Goal: Information Seeking & Learning: Understand process/instructions

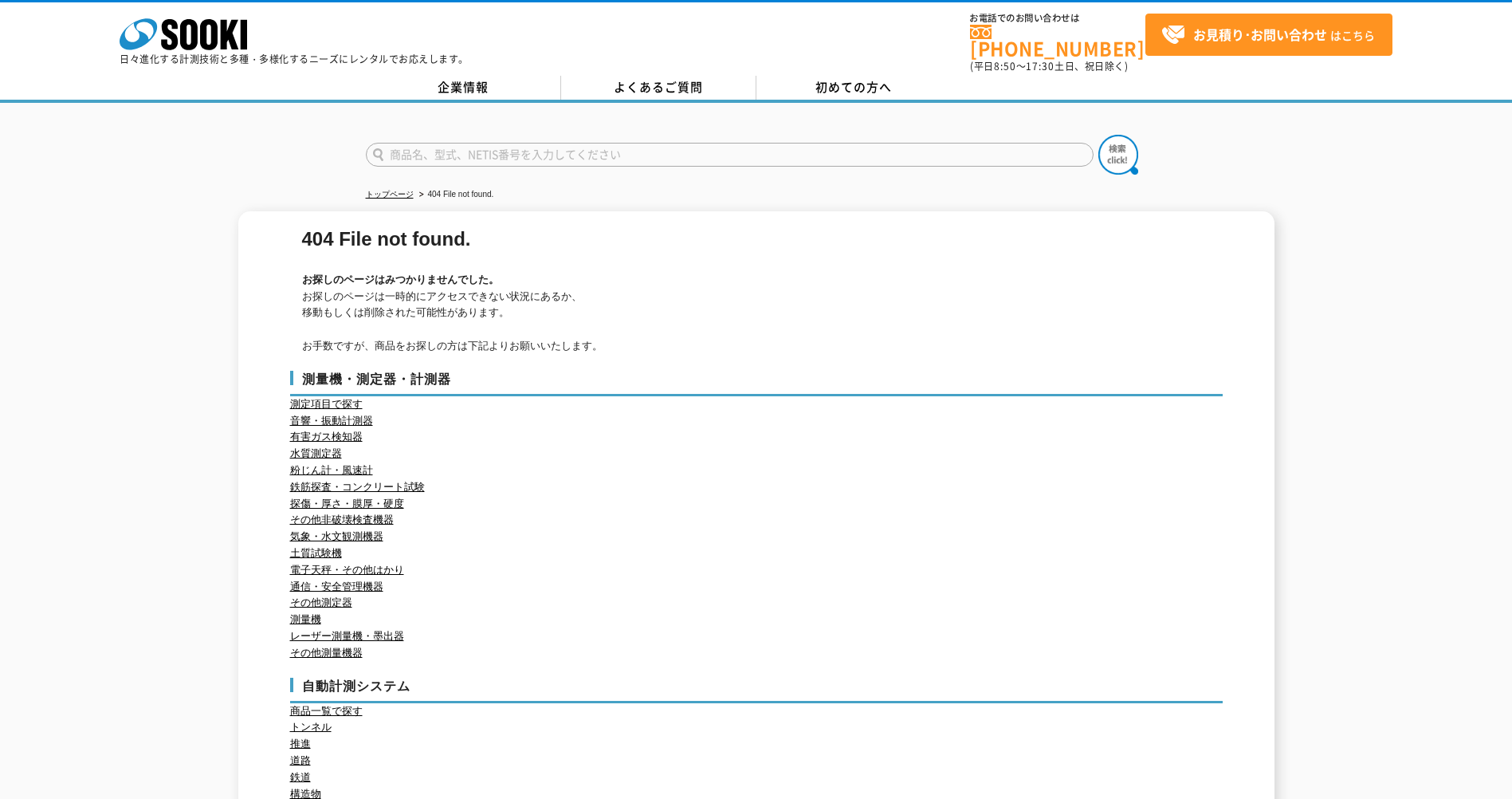
click at [764, 373] on h3 "測量機・測定器・計測器" at bounding box center [756, 383] width 932 height 25
click at [765, 373] on h3 "測量機・測定器・計測器" at bounding box center [756, 383] width 932 height 25
click at [765, 373] on h3 "測量機・測定器・計測器" at bounding box center [756, 383] width 932 height 25
click at [1381, 499] on div "404 File not found. お探しのページはみつかりませんでした。 お探しのページは一時的にアクセスできない状況にあるか、 移動もしくは削除された…" at bounding box center [756, 562] width 1512 height 702
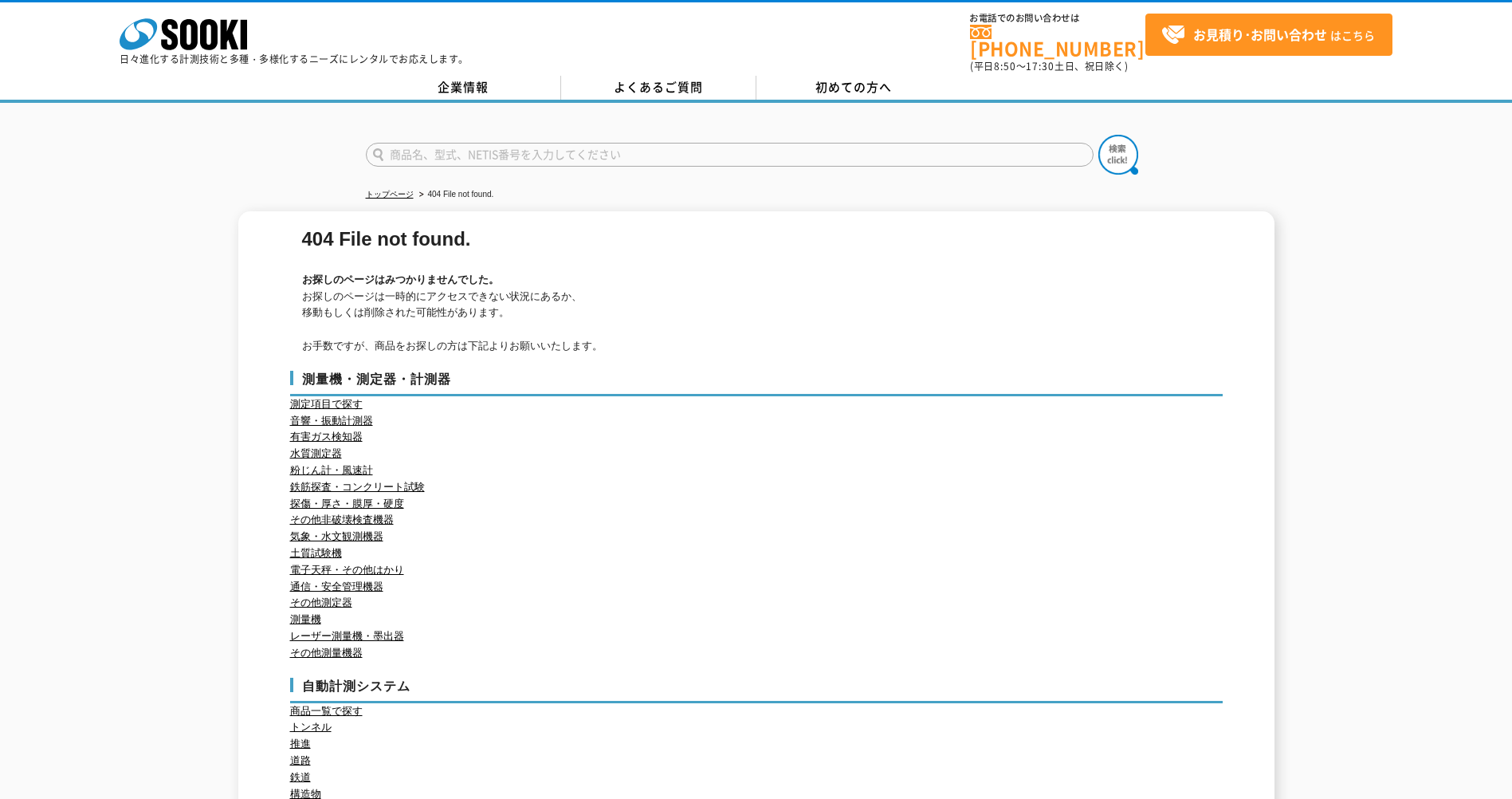
click at [1367, 482] on div "404 File not found. お探しのページはみつかりませんでした。 お探しのページは一時的にアクセスできない状況にあるか、 移動もしくは削除された…" at bounding box center [756, 562] width 1512 height 702
click at [1368, 482] on div "404 File not found. お探しのページはみつかりませんでした。 お探しのページは一時的にアクセスできない状況にあるか、 移動もしくは削除された…" at bounding box center [756, 562] width 1512 height 702
click at [1368, 482] on div "404 File not found. お探しのページはみつかりませんでした。 お探しのページは一時的にアクセスできない状況にあるか、 移動もしくは削除された…" at bounding box center [756, 562] width 1512 height 702
click at [1369, 482] on div "404 File not found. お探しのページはみつかりませんでした。 お探しのページは一時的にアクセスできない状況にあるか、 移動もしくは削除された…" at bounding box center [756, 562] width 1512 height 702
click at [1331, 427] on div "404 File not found. お探しのページはみつかりませんでした。 お探しのページは一時的にアクセスできない状況にあるか、 移動もしくは削除された…" at bounding box center [756, 562] width 1512 height 702
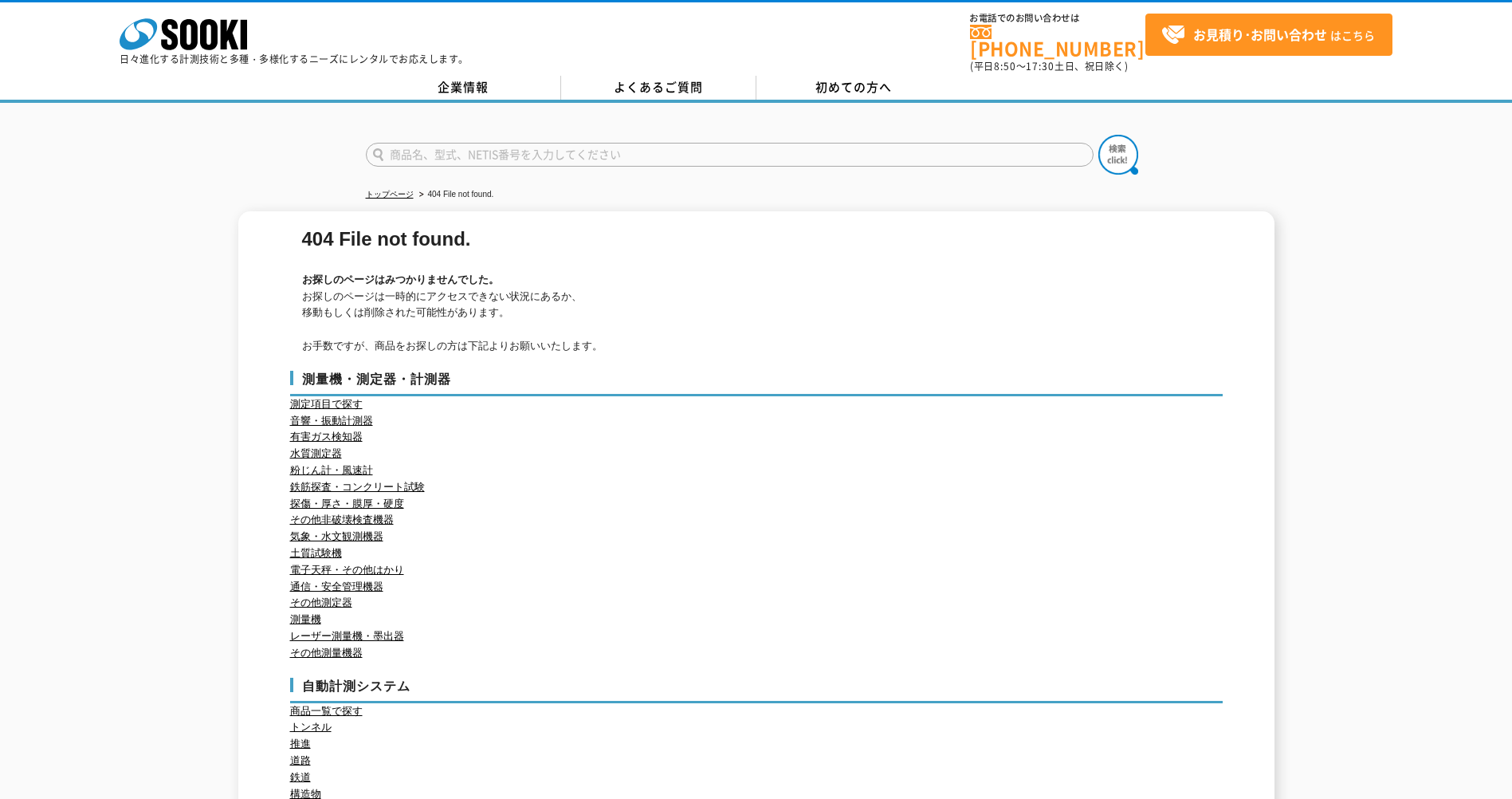
click at [1336, 421] on div "404 File not found. お探しのページはみつかりませんでした。 お探しのページは一時的にアクセスできない状況にあるか、 移動もしくは削除された…" at bounding box center [756, 562] width 1512 height 702
click at [1337, 421] on div "404 File not found. お探しのページはみつかりませんでした。 お探しのページは一時的にアクセスできない状況にあるか、 移動もしくは削除された…" at bounding box center [756, 562] width 1512 height 702
click at [1338, 421] on div "404 File not found. お探しのページはみつかりませんでした。 お探しのページは一時的にアクセスできない状況にあるか、 移動もしくは削除された…" at bounding box center [756, 562] width 1512 height 702
click at [1339, 421] on div "404 File not found. お探しのページはみつかりませんでした。 お探しのページは一時的にアクセスできない状況にあるか、 移動もしくは削除された…" at bounding box center [756, 562] width 1512 height 702
click at [1292, 245] on div "404 File not found. お探しのページはみつかりませんでした。 お探しのページは一時的にアクセスできない状況にあるか、 移動もしくは削除された…" at bounding box center [756, 562] width 1512 height 702
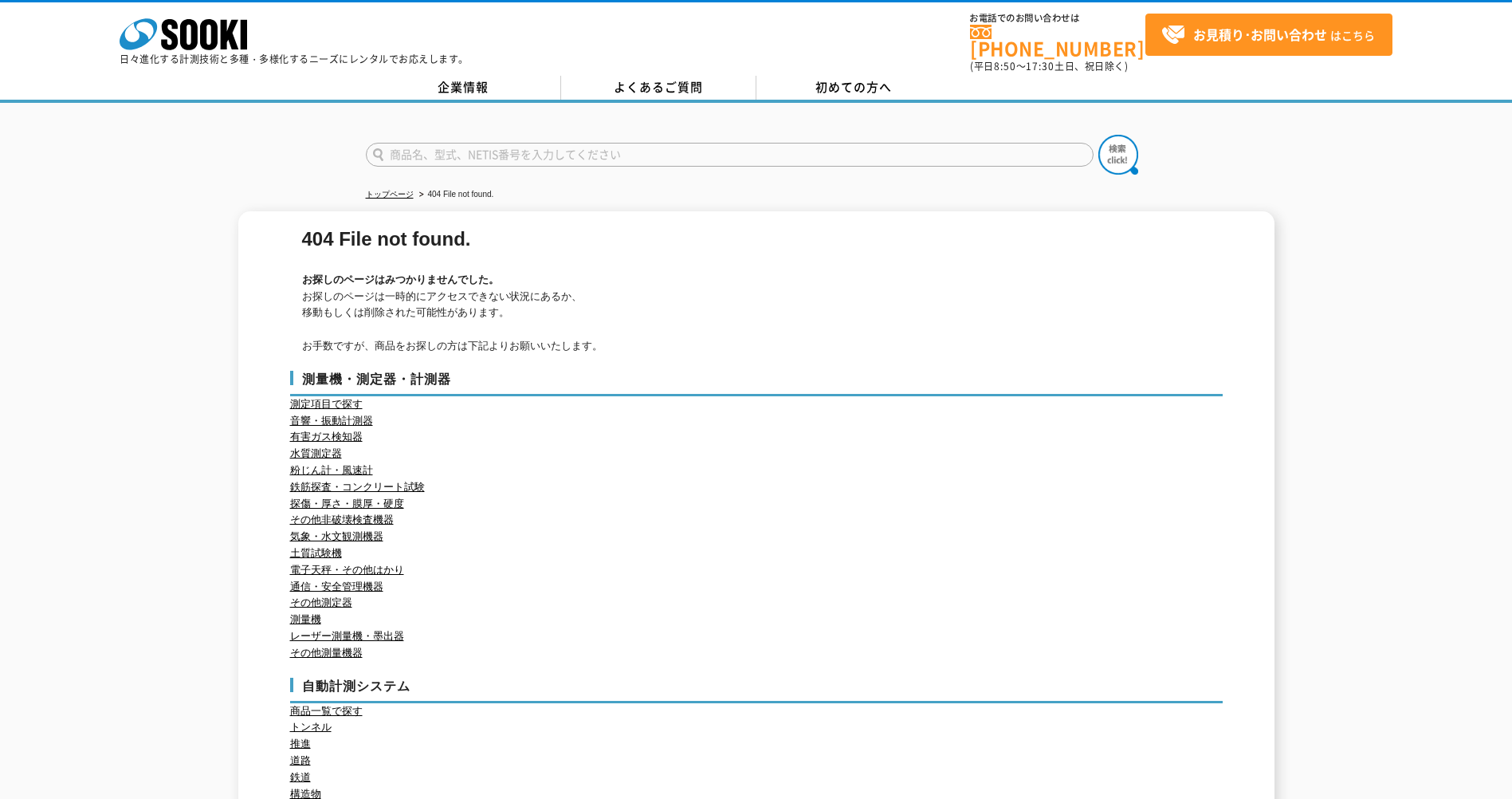
click at [1292, 245] on div "404 File not found. お探しのページはみつかりませんでした。 お探しのページは一時的にアクセスできない状況にあるか、 移動もしくは削除された…" at bounding box center [756, 562] width 1512 height 702
click at [1293, 245] on div "404 File not found. お探しのページはみつかりませんでした。 お探しのページは一時的にアクセスできない状況にあるか、 移動もしくは削除された…" at bounding box center [756, 562] width 1512 height 702
click at [1294, 245] on div "404 File not found. お探しのページはみつかりませんでした。 お探しのページは一時的にアクセスできない状況にあるか、 移動もしくは削除された…" at bounding box center [756, 562] width 1512 height 702
click at [1296, 245] on div "404 File not found. お探しのページはみつかりませんでした。 お探しのページは一時的にアクセスできない状況にあるか、 移動もしくは削除された…" at bounding box center [756, 562] width 1512 height 702
click at [1297, 245] on div "404 File not found. お探しのページはみつかりませんでした。 お探しのページは一時的にアクセスできない状況にあるか、 移動もしくは削除された…" at bounding box center [756, 562] width 1512 height 702
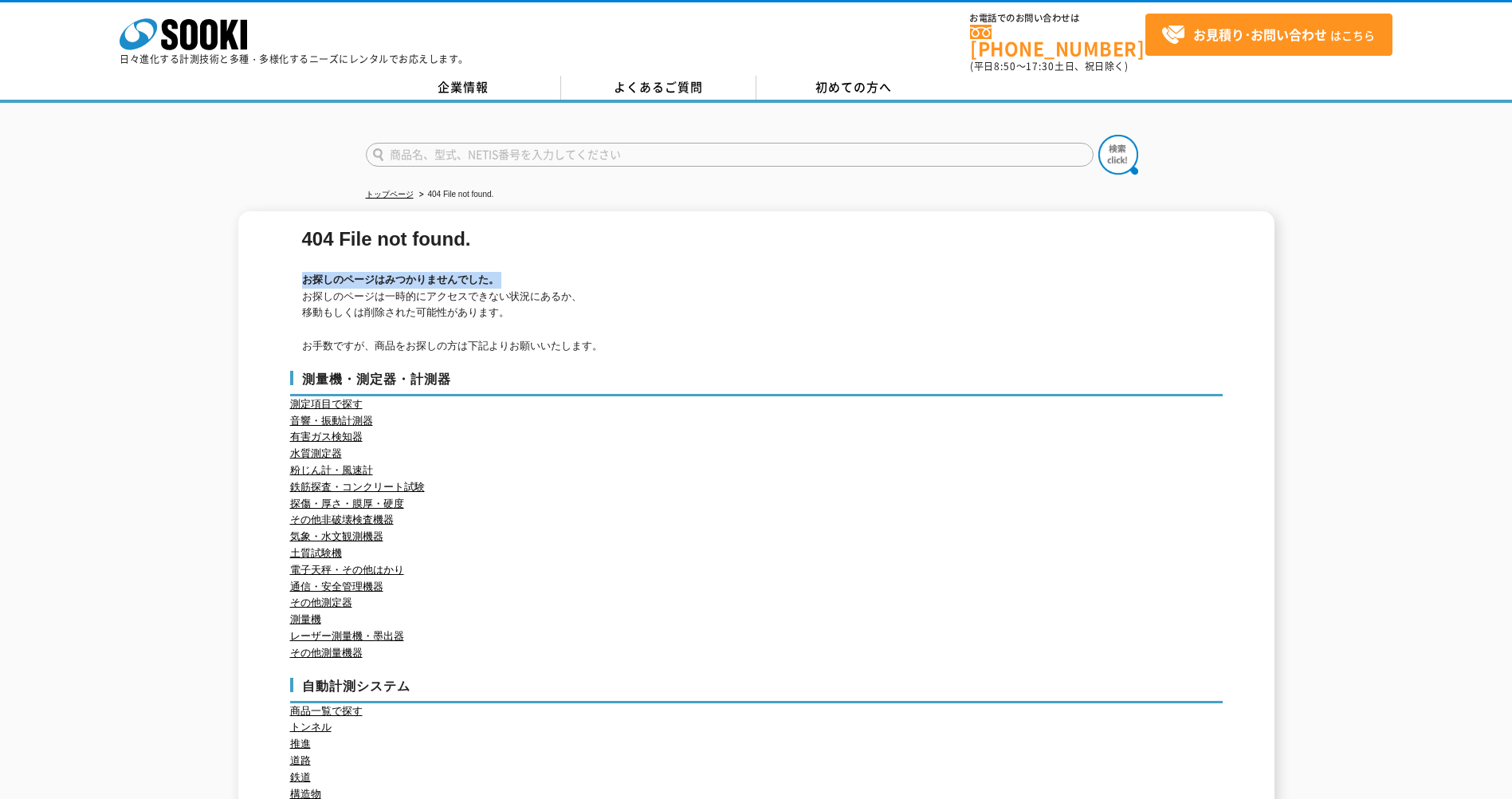
click at [1298, 245] on div "404 File not found. お探しのページはみつかりませんでした。 お探しのページは一時的にアクセスできない状況にあるか、 移動もしくは削除された…" at bounding box center [756, 562] width 1512 height 702
click at [1298, 245] on div "404 File not found. お探しのページはみつかりませんでした。 お探しのページは一時的にアクセスできない状況にあるか、 移動もしくは削除された…" at bounding box center [756, 562] width 1512 height 702
click at [1299, 245] on div "404 File not found. お探しのページはみつかりませんでした。 お探しのページは一時的にアクセスできない状況にあるか、 移動もしくは削除された…" at bounding box center [756, 562] width 1512 height 702
click at [1300, 245] on div "404 File not found. お探しのページはみつかりませんでした。 お探しのページは一時的にアクセスできない状況にあるか、 移動もしくは削除された…" at bounding box center [756, 562] width 1512 height 702
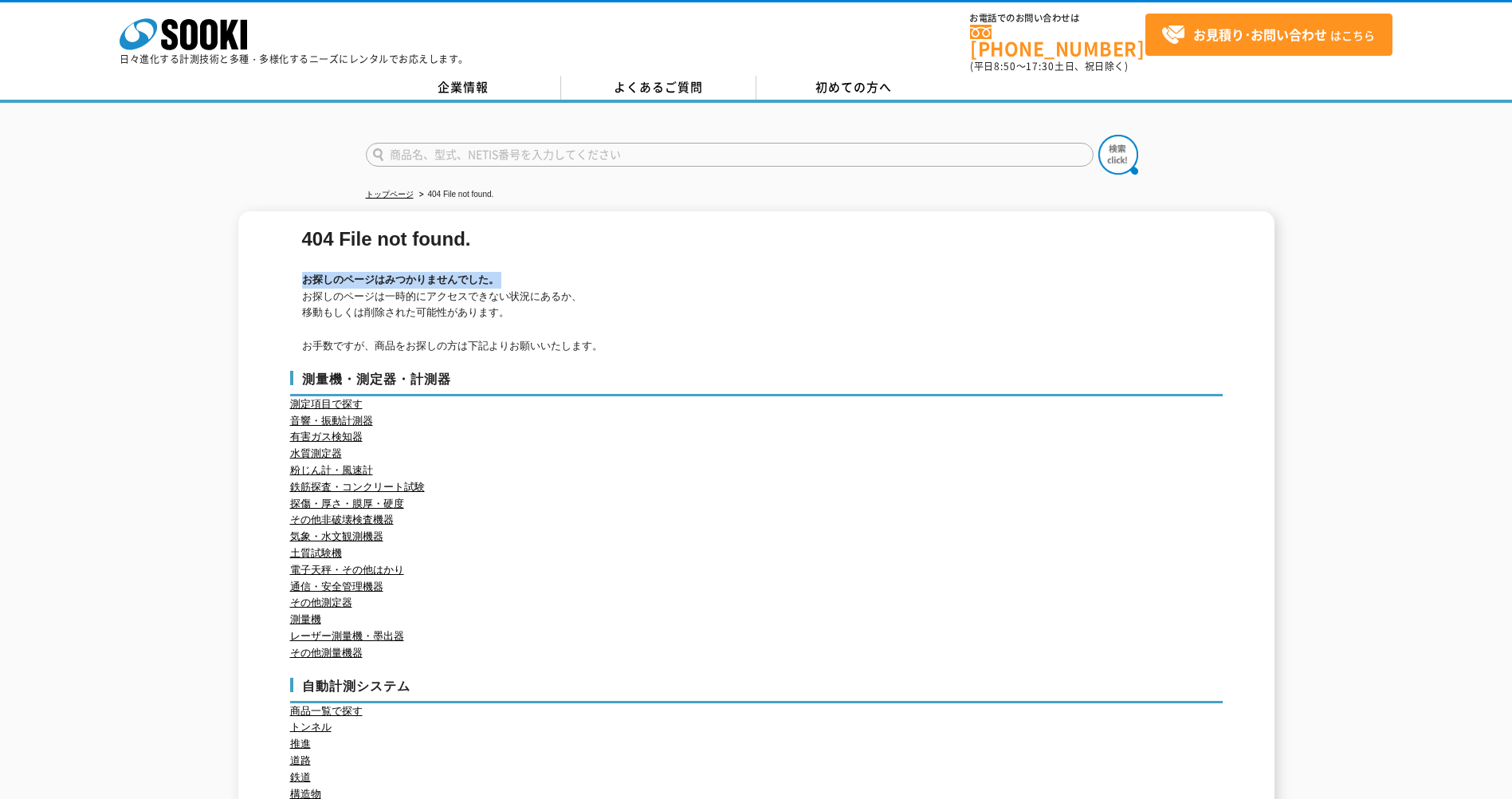
click at [1302, 245] on div "404 File not found. お探しのページはみつかりませんでした。 お探しのページは一時的にアクセスできない状況にあるか、 移動もしくは削除された…" at bounding box center [756, 562] width 1512 height 702
click at [1303, 245] on div "404 File not found. お探しのページはみつかりませんでした。 お探しのページは一時的にアクセスできない状況にあるか、 移動もしくは削除された…" at bounding box center [756, 562] width 1512 height 702
click at [1304, 245] on div "404 File not found. お探しのページはみつかりませんでした。 お探しのページは一時的にアクセスできない状況にあるか、 移動もしくは削除された…" at bounding box center [756, 562] width 1512 height 702
click at [1305, 245] on div "404 File not found. お探しのページはみつかりませんでした。 お探しのページは一時的にアクセスできない状況にあるか、 移動もしくは削除された…" at bounding box center [756, 562] width 1512 height 702
click at [1306, 296] on div "404 File not found. お探しのページはみつかりませんでした。 お探しのページは一時的にアクセスできない状況にあるか、 移動もしくは削除された…" at bounding box center [756, 562] width 1512 height 702
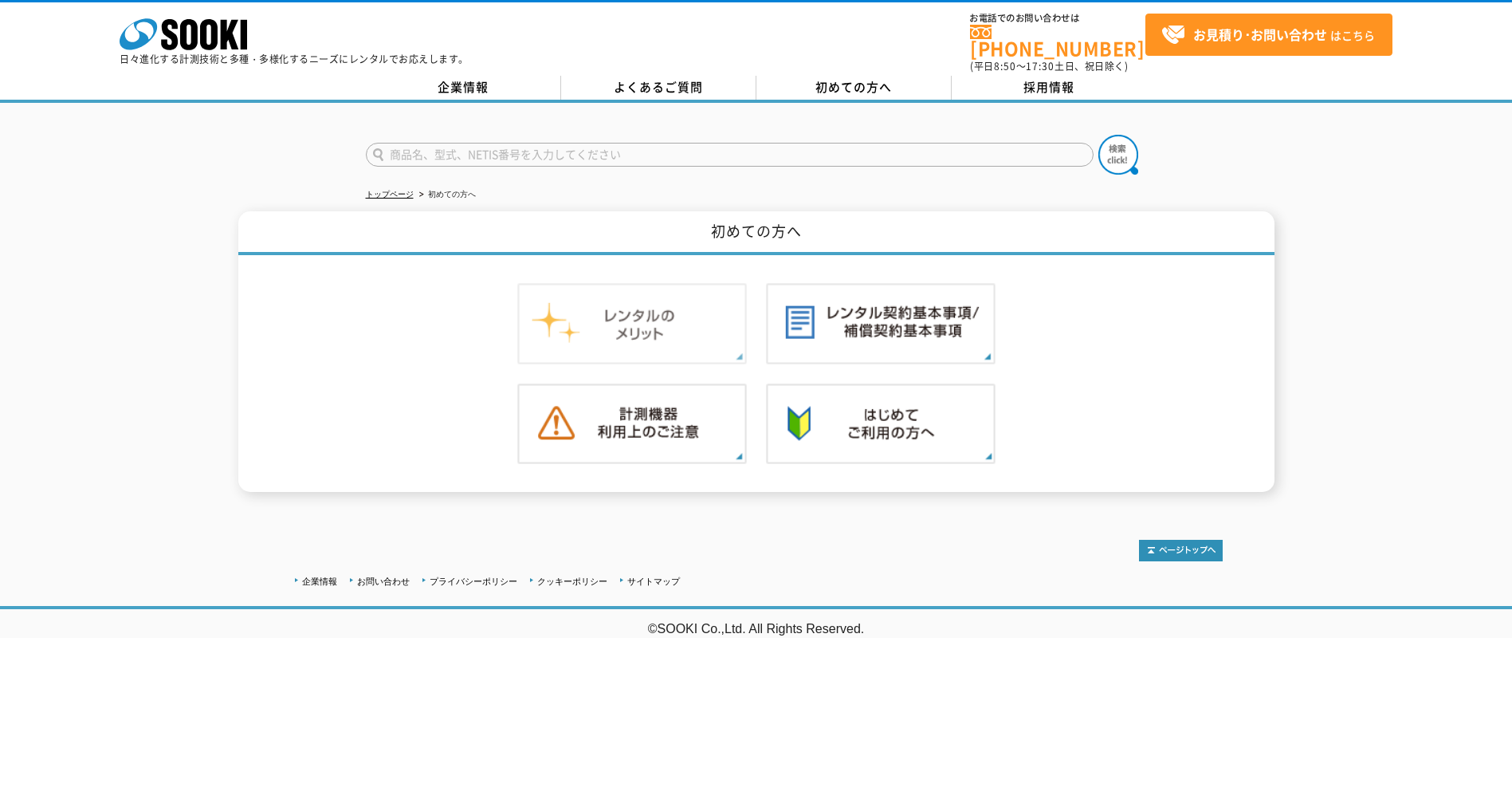
click at [636, 320] on img at bounding box center [632, 323] width 230 height 82
click at [666, 410] on img at bounding box center [632, 424] width 230 height 82
click at [848, 447] on img at bounding box center [880, 424] width 230 height 82
click at [634, 295] on img at bounding box center [632, 323] width 230 height 82
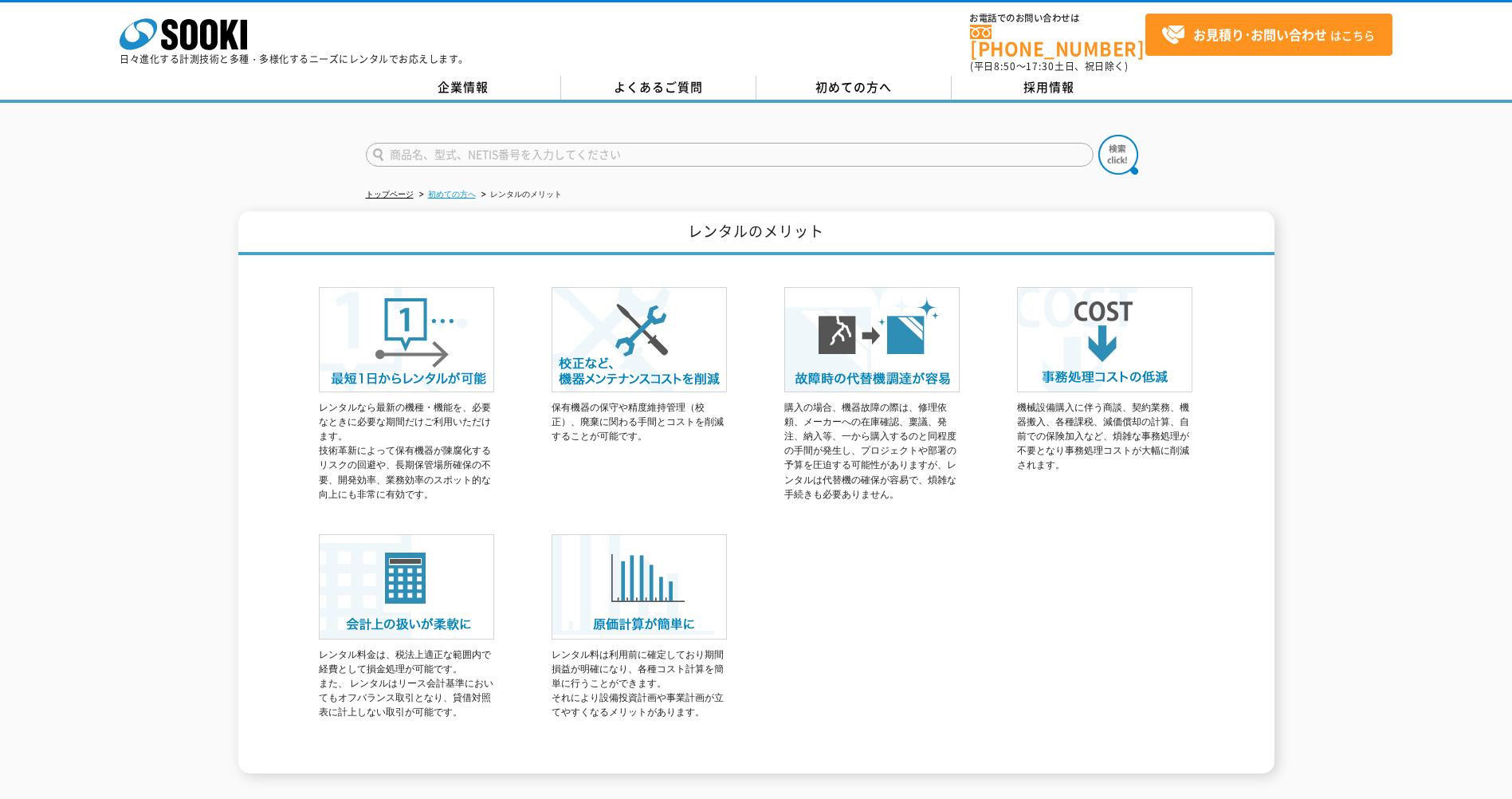
click at [438, 189] on link "初めての方へ" at bounding box center [451, 194] width 48 height 9
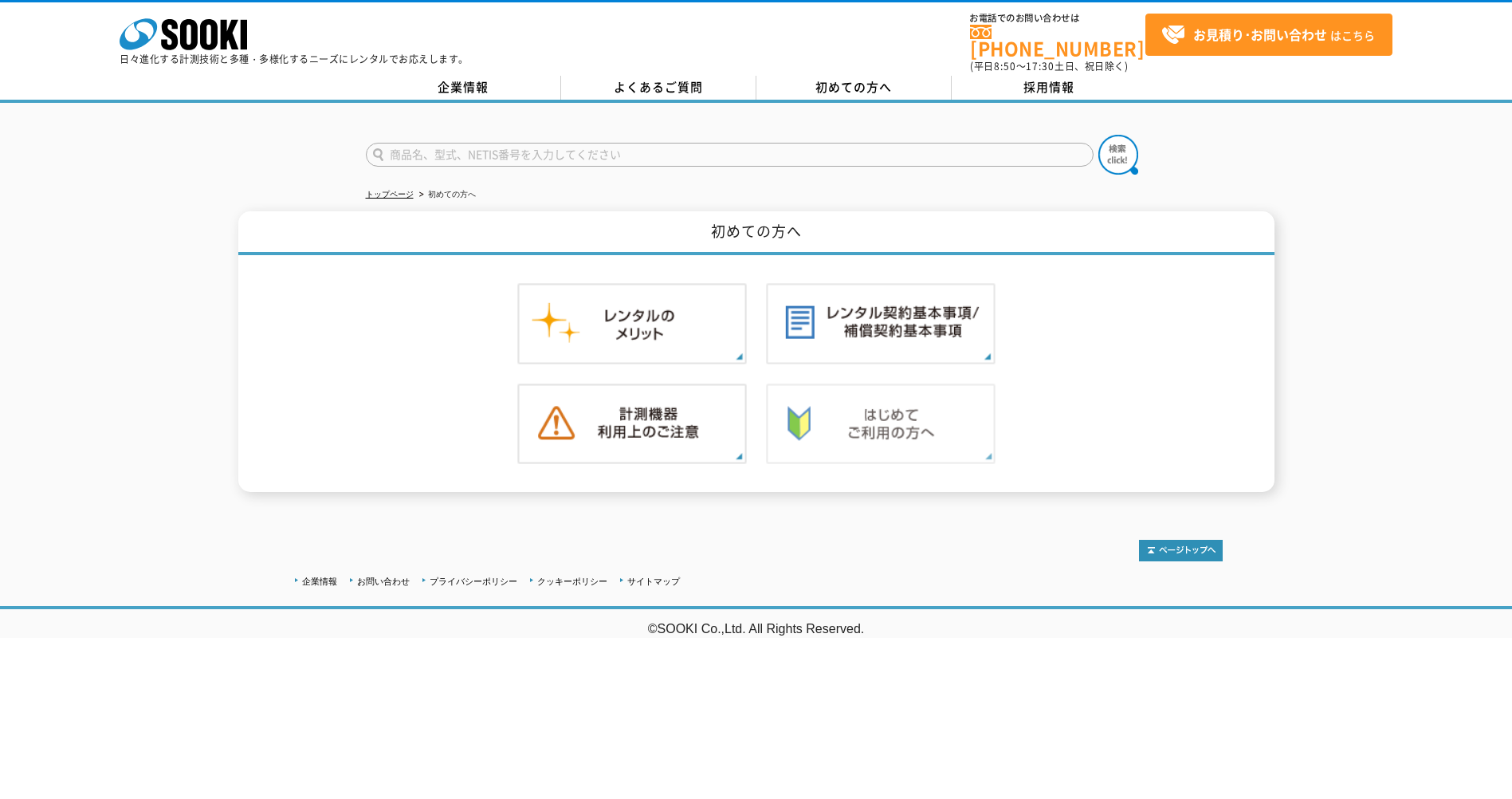
click at [865, 406] on img at bounding box center [880, 424] width 230 height 82
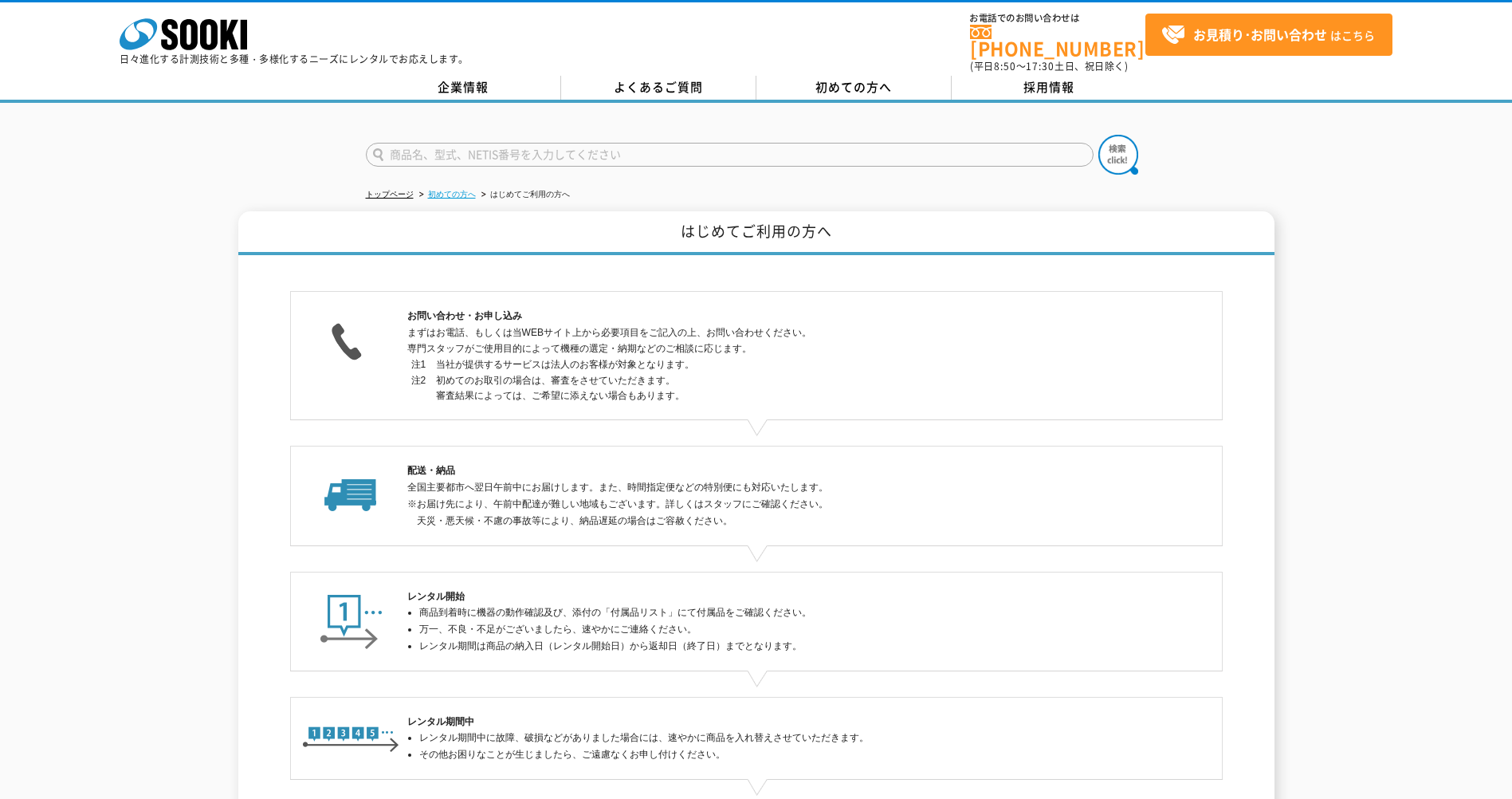
click at [444, 189] on link "初めての方へ" at bounding box center [451, 194] width 48 height 9
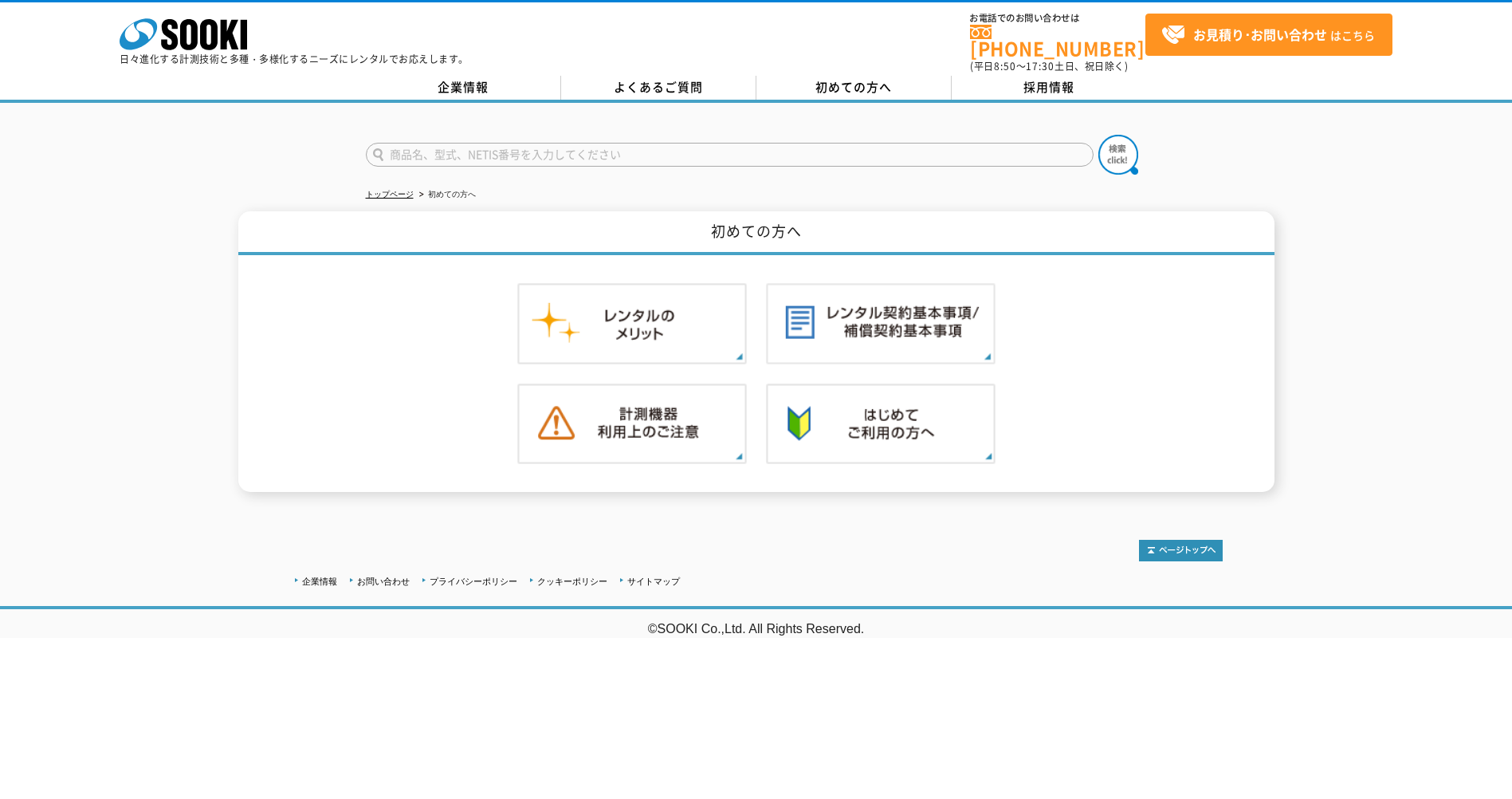
click at [1308, 191] on div "トップページ 初めての方へ 初めての方へ" at bounding box center [756, 306] width 1512 height 406
click at [1241, 637] on html "株式会社 ソーキ spMenu 日々進化する計測技術と多種・多様化するニーズにレンタルでお応えします。 お電話でのお問い合わせは [PHONE_NUMBER]…" at bounding box center [756, 319] width 1512 height 637
click at [1242, 637] on html "株式会社 ソーキ spMenu 日々進化する計測技術と多種・多様化するニーズにレンタルでお応えします。 お電話でのお問い合わせは [PHONE_NUMBER]…" at bounding box center [756, 319] width 1512 height 637
click at [1243, 637] on html "株式会社 ソーキ spMenu 日々進化する計測技術と多種・多様化するニーズにレンタルでお応えします。 お電話でのお問い合わせは [PHONE_NUMBER]…" at bounding box center [756, 319] width 1512 height 637
